Goal: Use online tool/utility: Utilize a website feature to perform a specific function

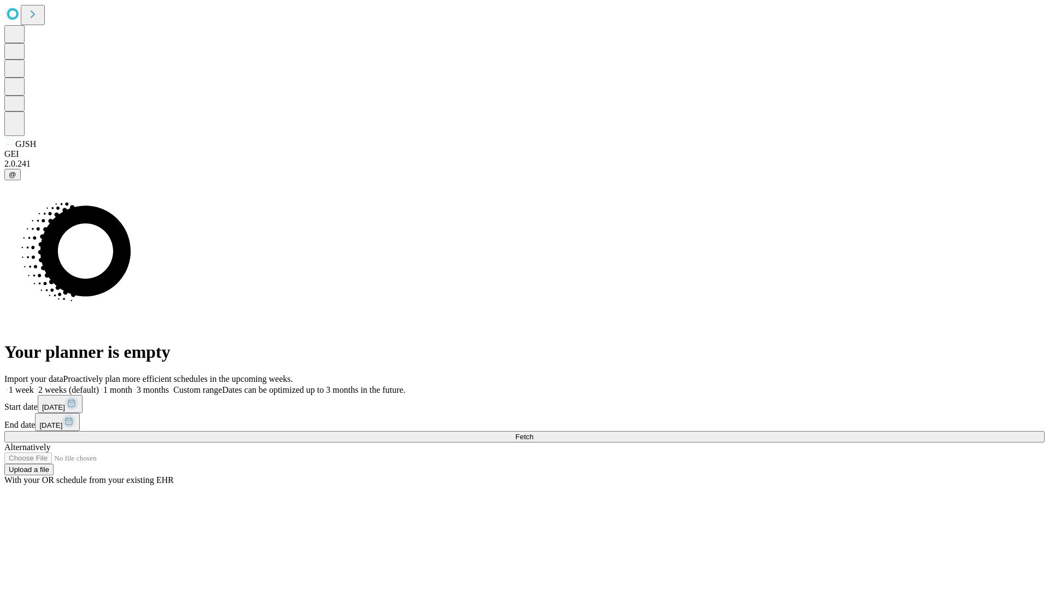
click at [34, 385] on label "1 week" at bounding box center [19, 389] width 30 height 9
click at [533, 433] on span "Fetch" at bounding box center [524, 437] width 18 height 8
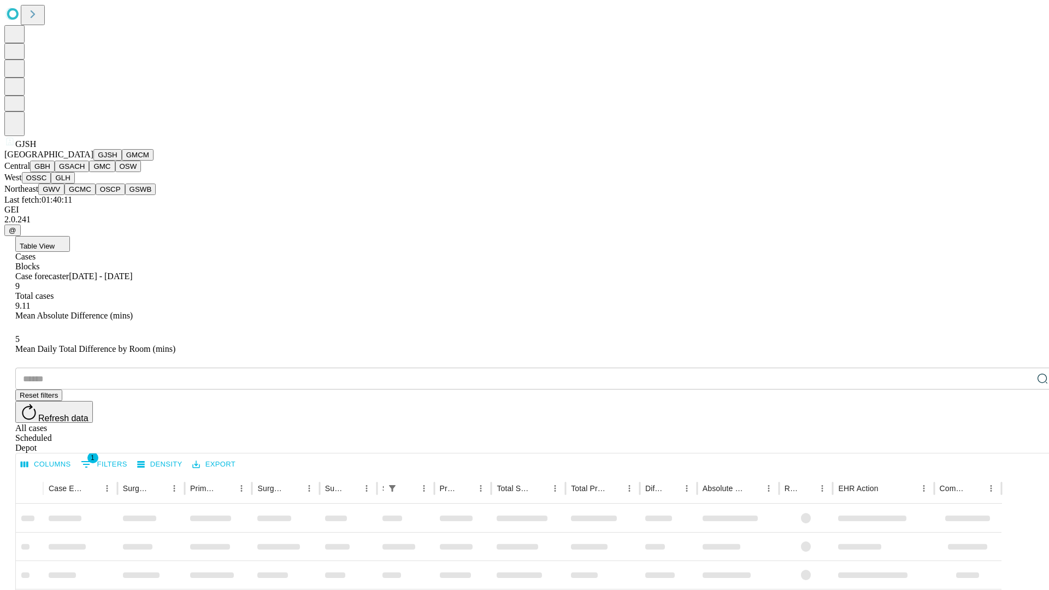
click at [122, 161] on button "GMCM" at bounding box center [138, 154] width 32 height 11
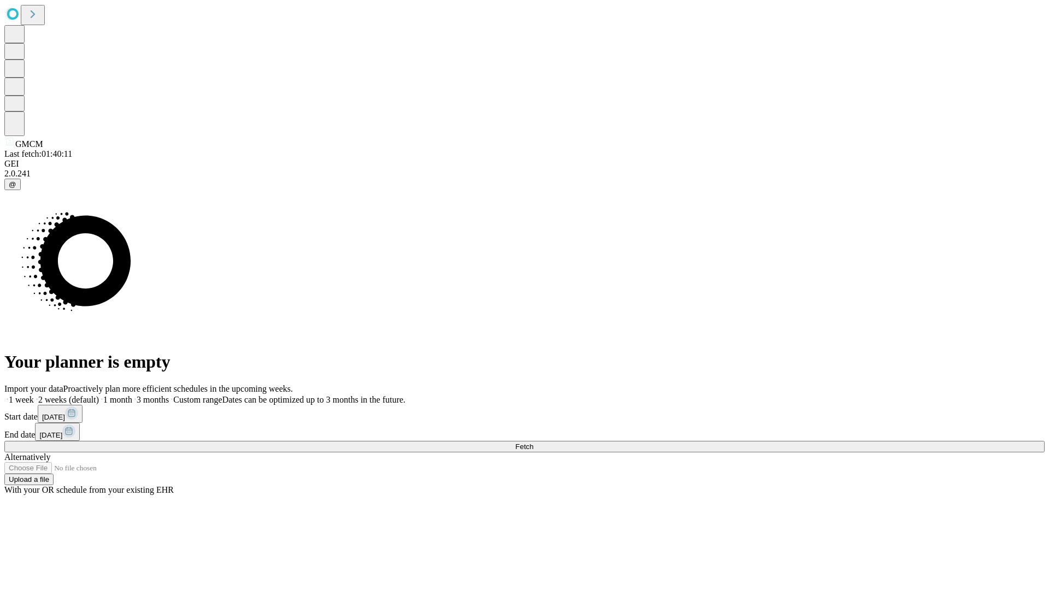
click at [34, 395] on label "1 week" at bounding box center [19, 399] width 30 height 9
click at [533, 443] on span "Fetch" at bounding box center [524, 447] width 18 height 8
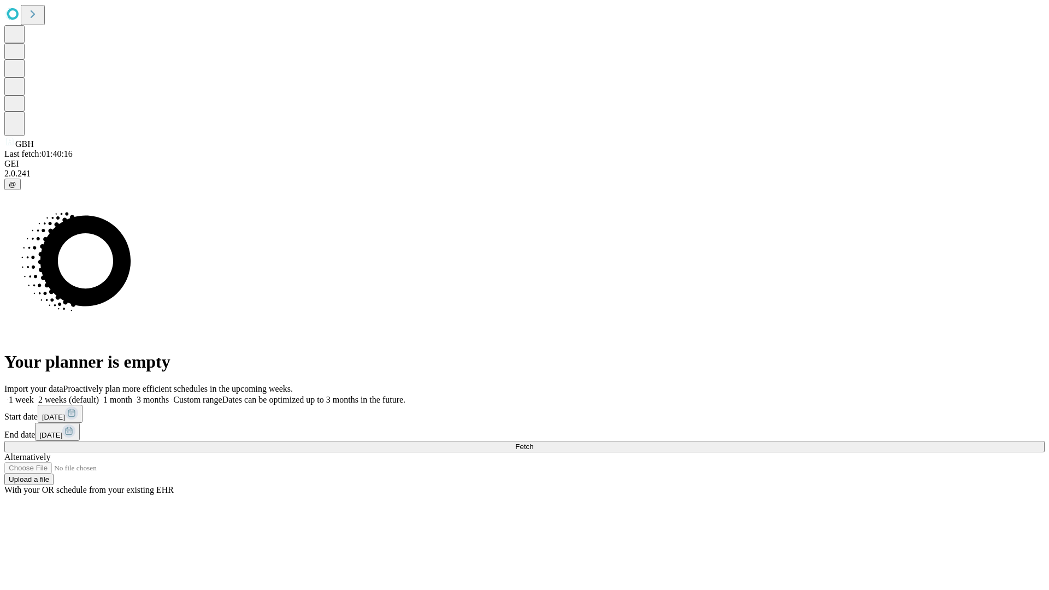
click at [34, 395] on label "1 week" at bounding box center [19, 399] width 30 height 9
click at [533, 443] on span "Fetch" at bounding box center [524, 447] width 18 height 8
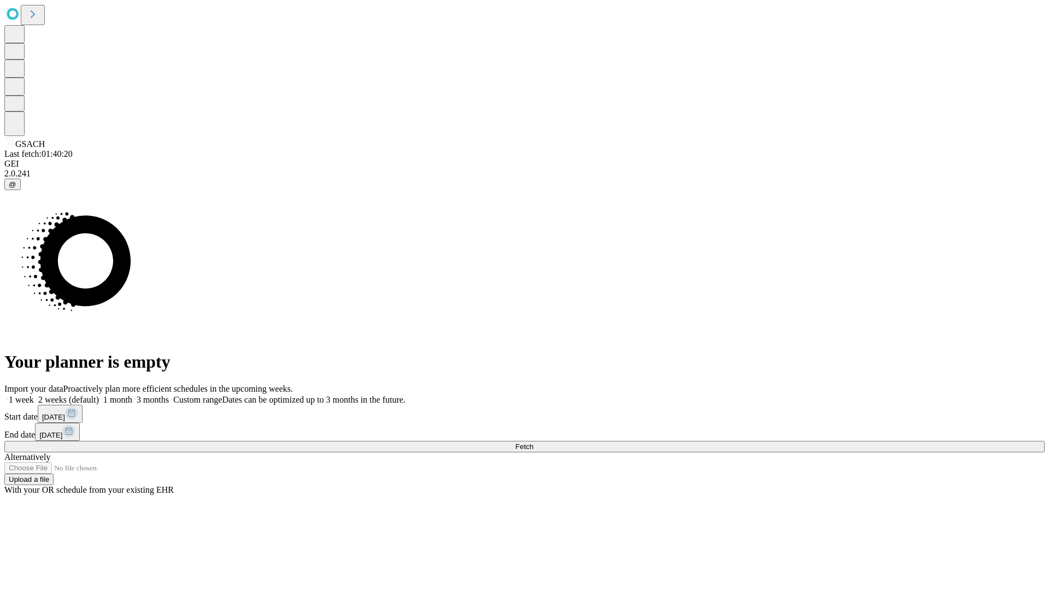
click at [34, 395] on label "1 week" at bounding box center [19, 399] width 30 height 9
click at [533, 443] on span "Fetch" at bounding box center [524, 447] width 18 height 8
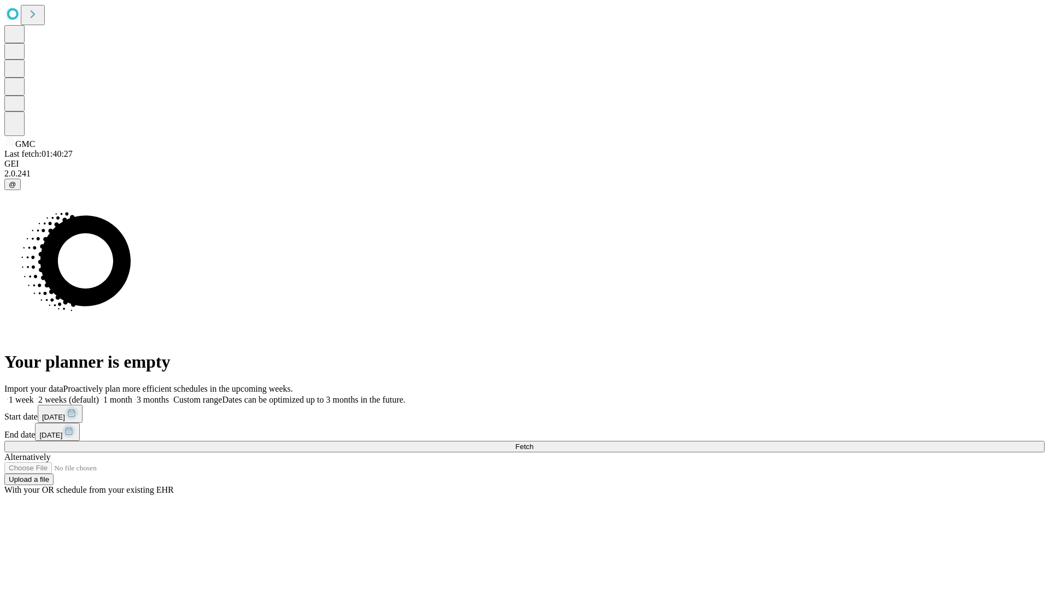
click at [533, 443] on span "Fetch" at bounding box center [524, 447] width 18 height 8
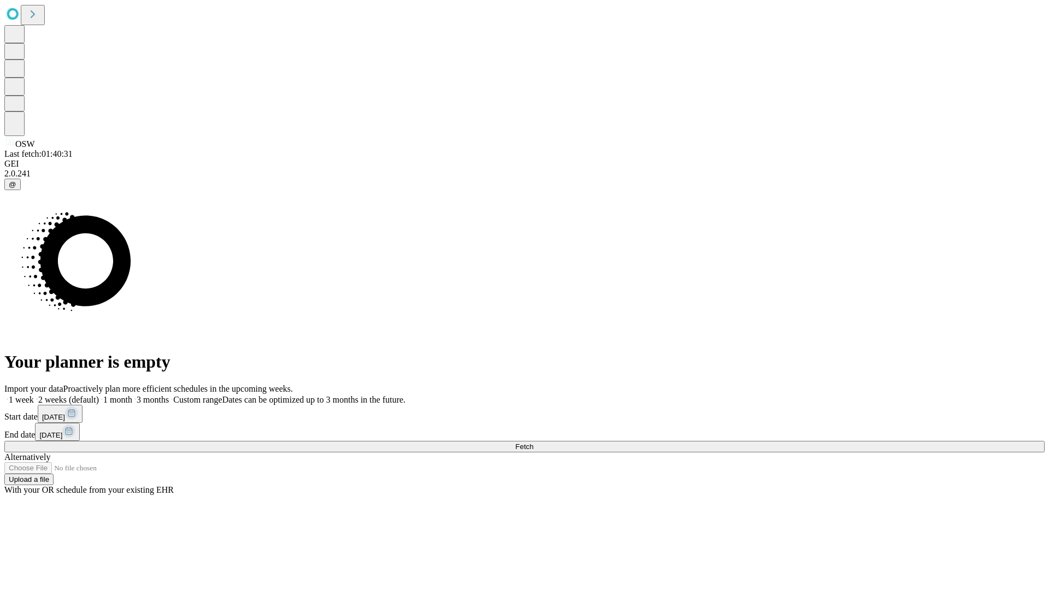
click at [533, 443] on span "Fetch" at bounding box center [524, 447] width 18 height 8
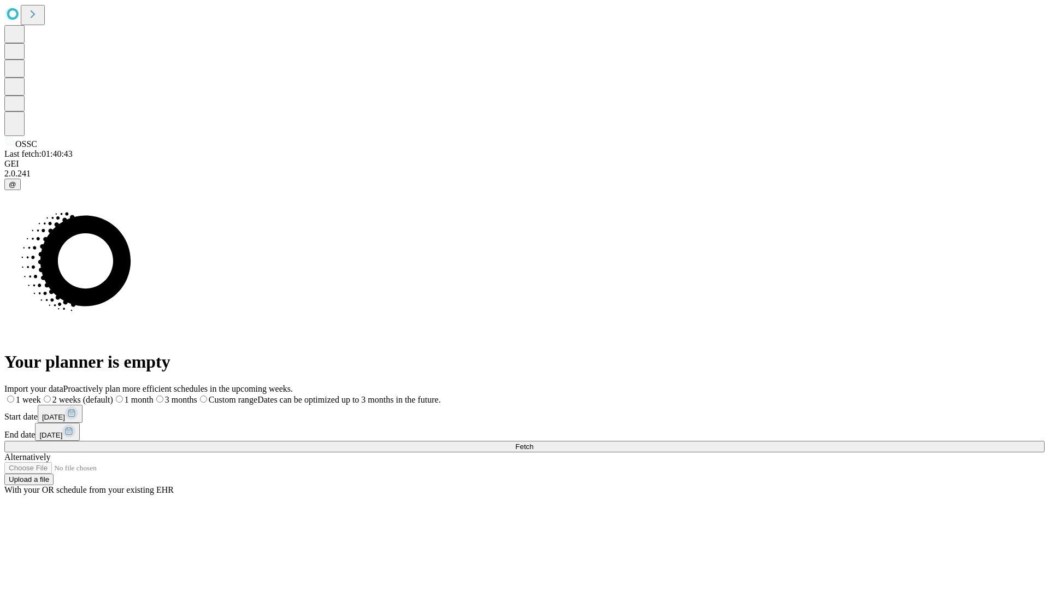
click at [533, 443] on span "Fetch" at bounding box center [524, 447] width 18 height 8
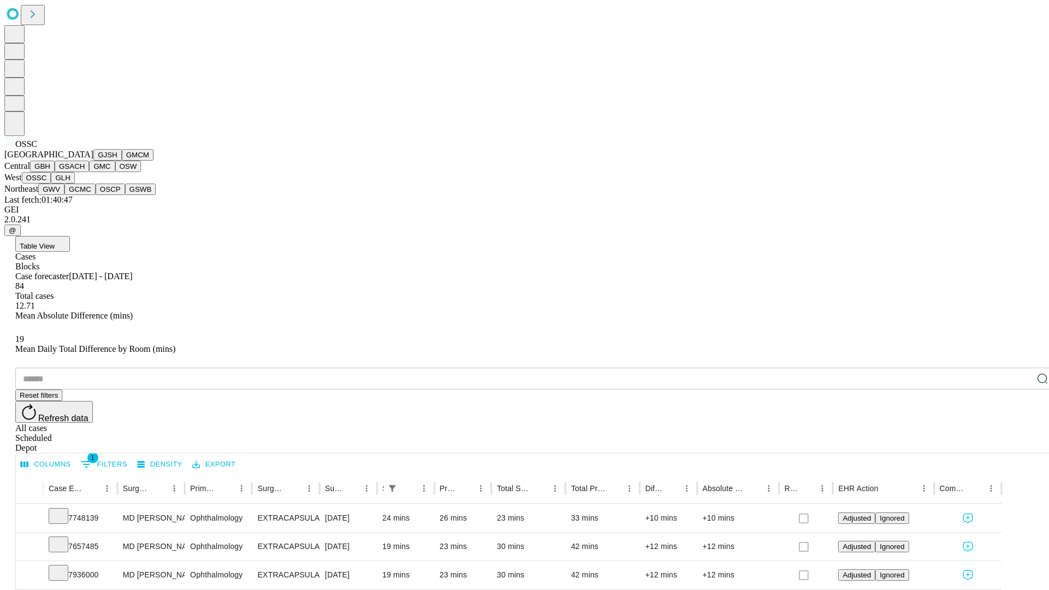
click at [74, 184] on button "GLH" at bounding box center [63, 177] width 24 height 11
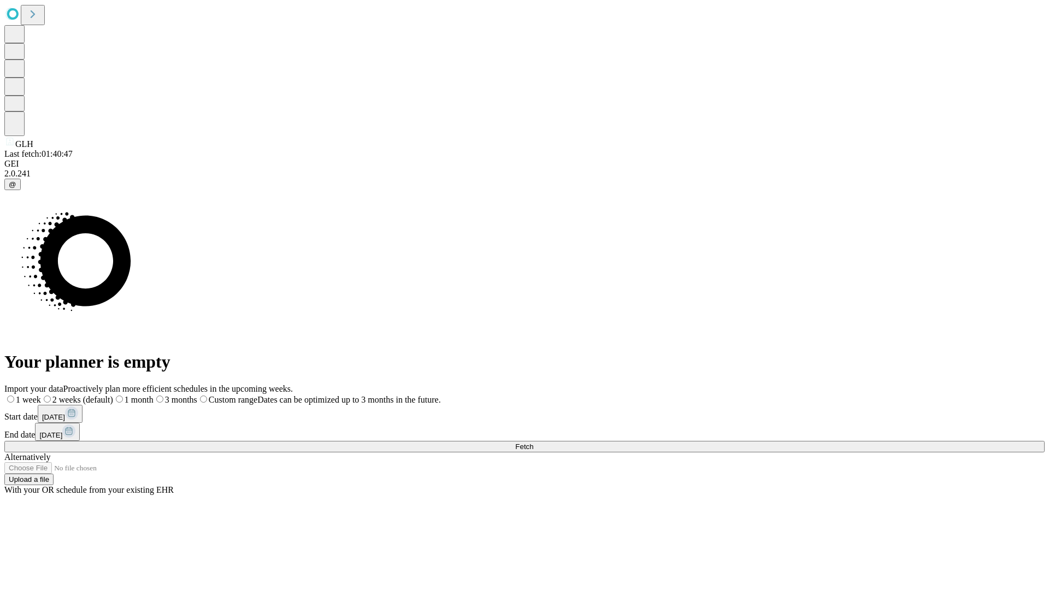
click at [41, 395] on label "1 week" at bounding box center [22, 399] width 37 height 9
click at [533, 443] on span "Fetch" at bounding box center [524, 447] width 18 height 8
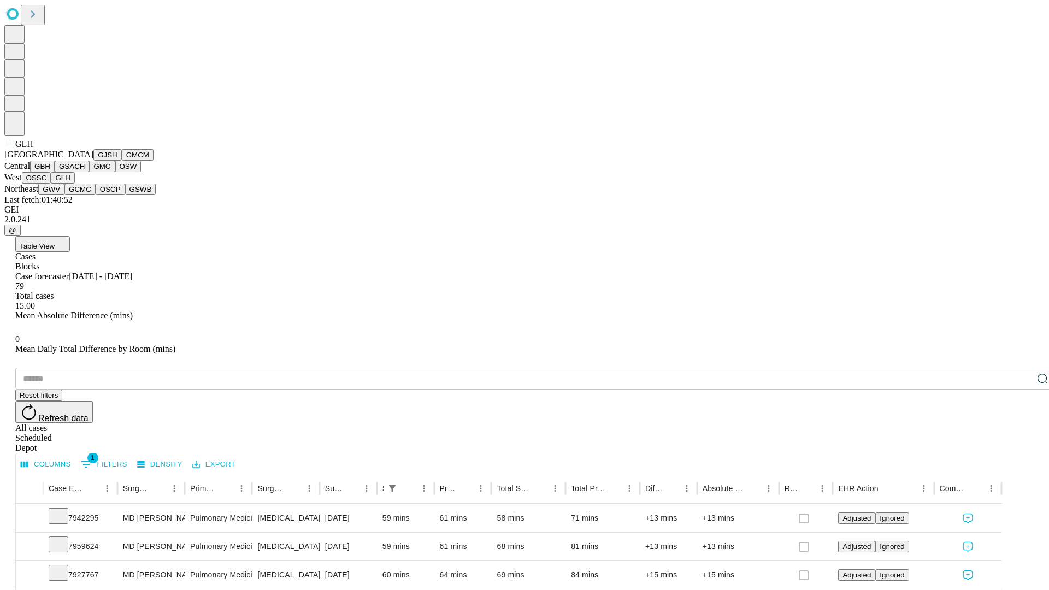
click at [64, 195] on button "GWV" at bounding box center [51, 189] width 26 height 11
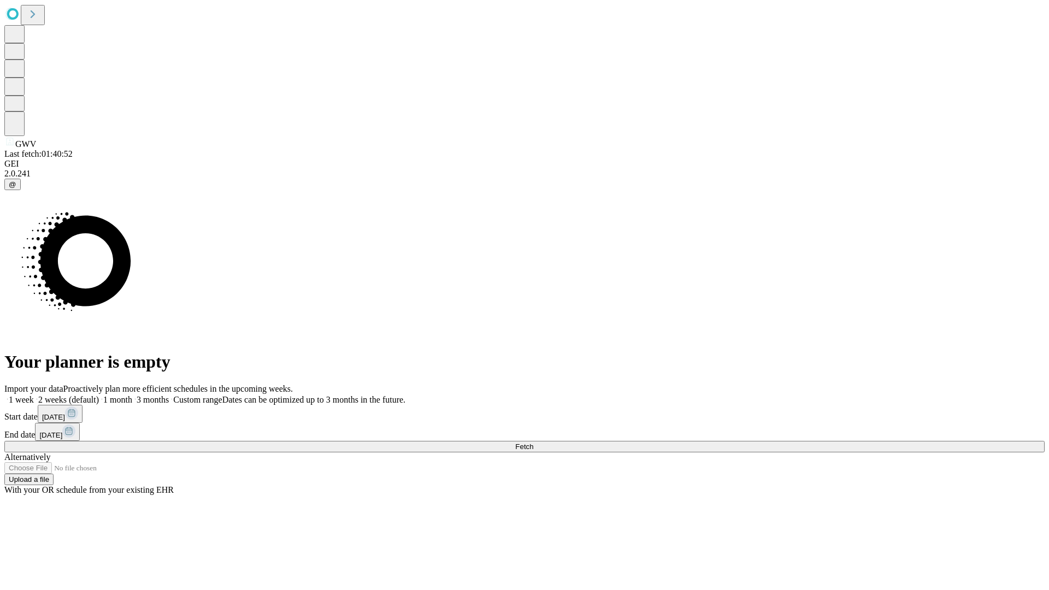
click at [34, 395] on label "1 week" at bounding box center [19, 399] width 30 height 9
click at [533, 443] on span "Fetch" at bounding box center [524, 447] width 18 height 8
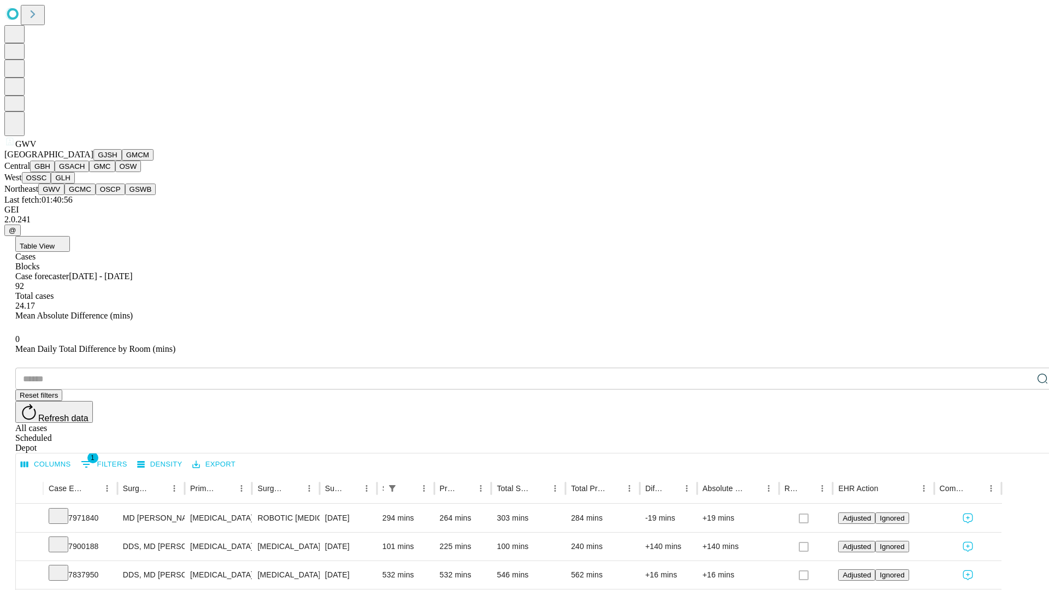
click at [85, 195] on button "GCMC" at bounding box center [79, 189] width 31 height 11
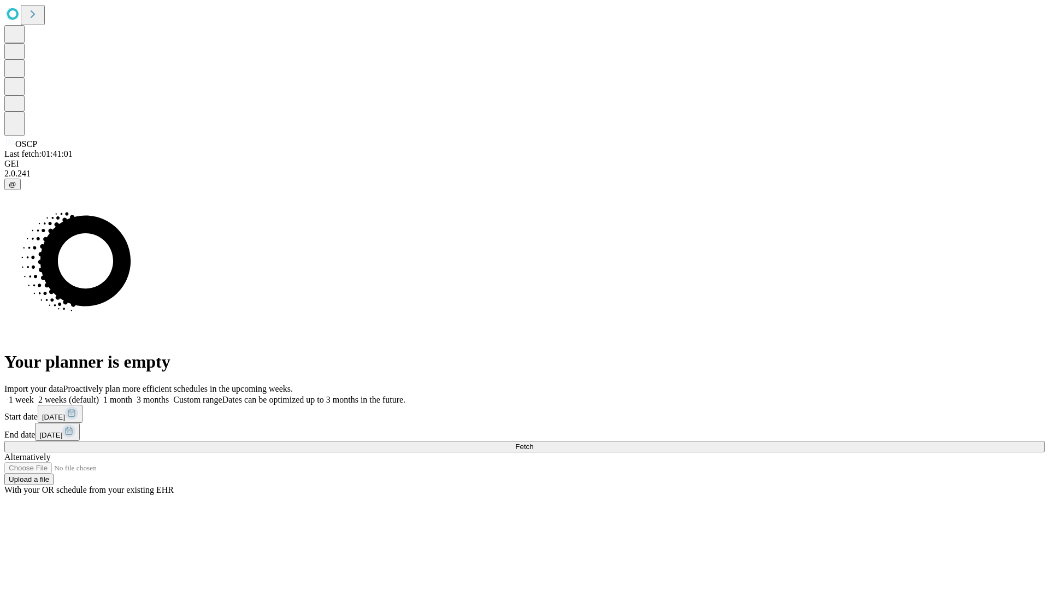
click at [34, 395] on label "1 week" at bounding box center [19, 399] width 30 height 9
click at [533, 443] on span "Fetch" at bounding box center [524, 447] width 18 height 8
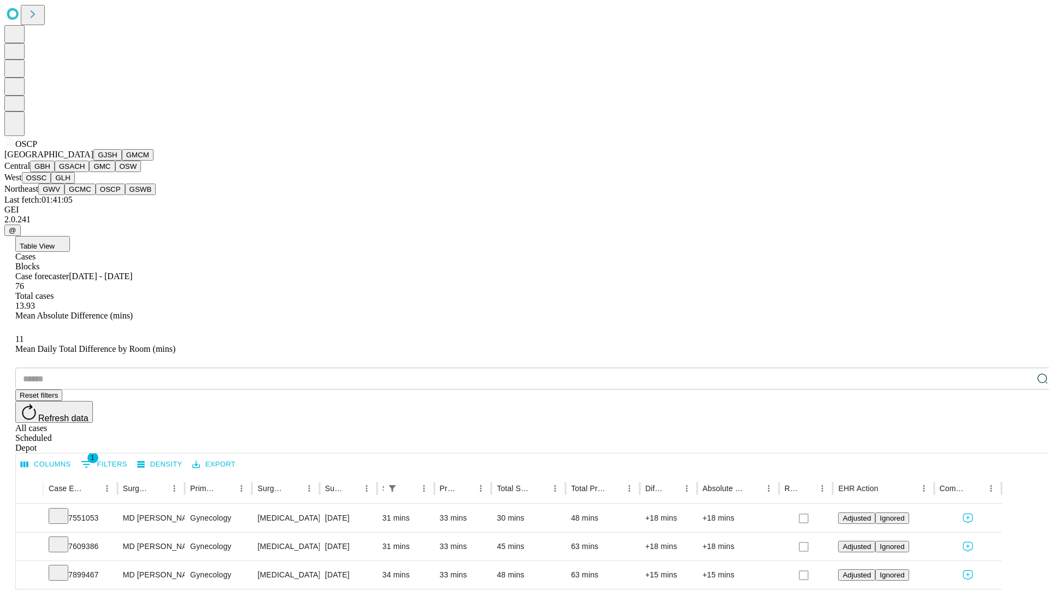
click at [125, 195] on button "GSWB" at bounding box center [140, 189] width 31 height 11
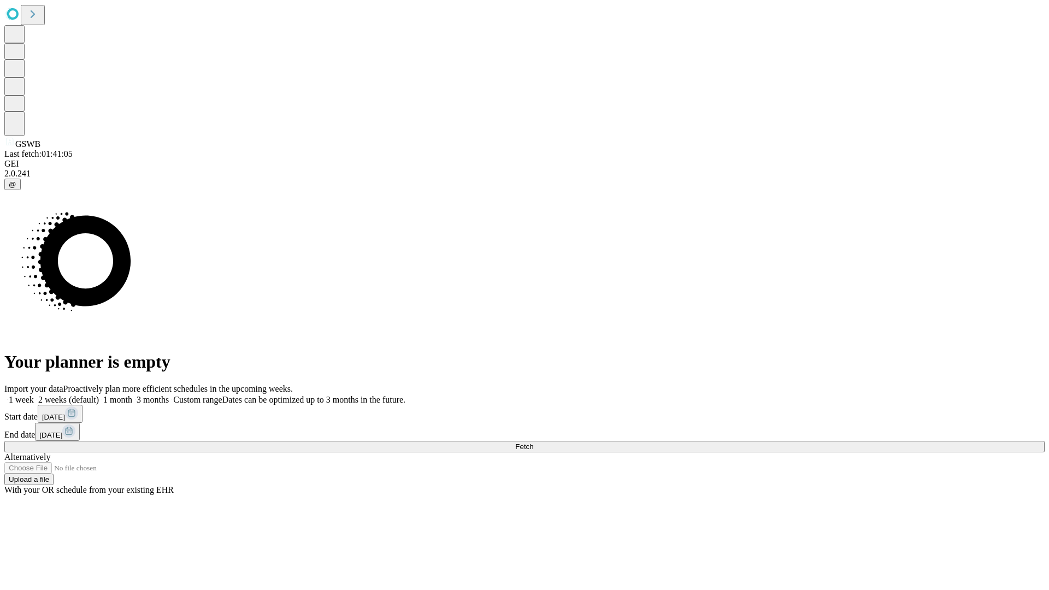
click at [34, 395] on label "1 week" at bounding box center [19, 399] width 30 height 9
click at [533, 443] on span "Fetch" at bounding box center [524, 447] width 18 height 8
